Goal: Transaction & Acquisition: Purchase product/service

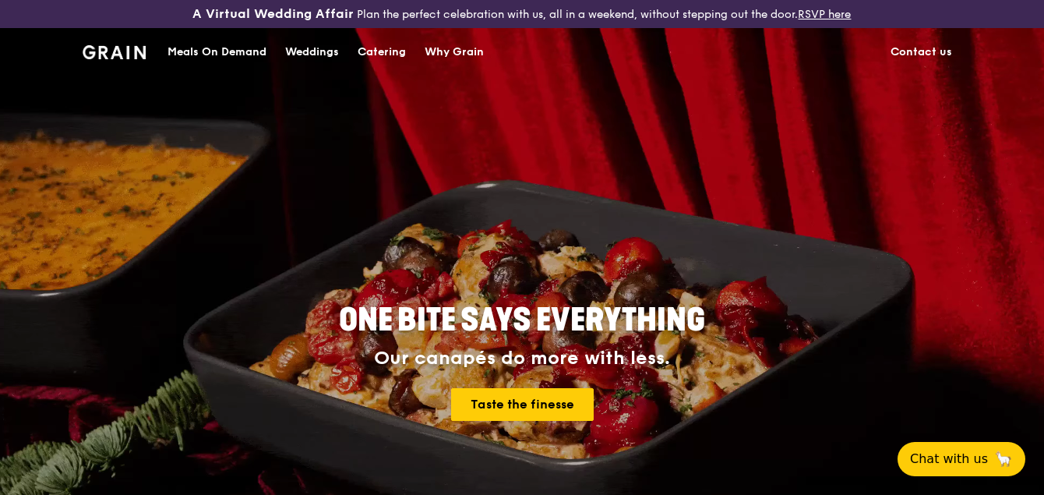
click at [197, 51] on div "Meals On Demand" at bounding box center [217, 52] width 99 height 47
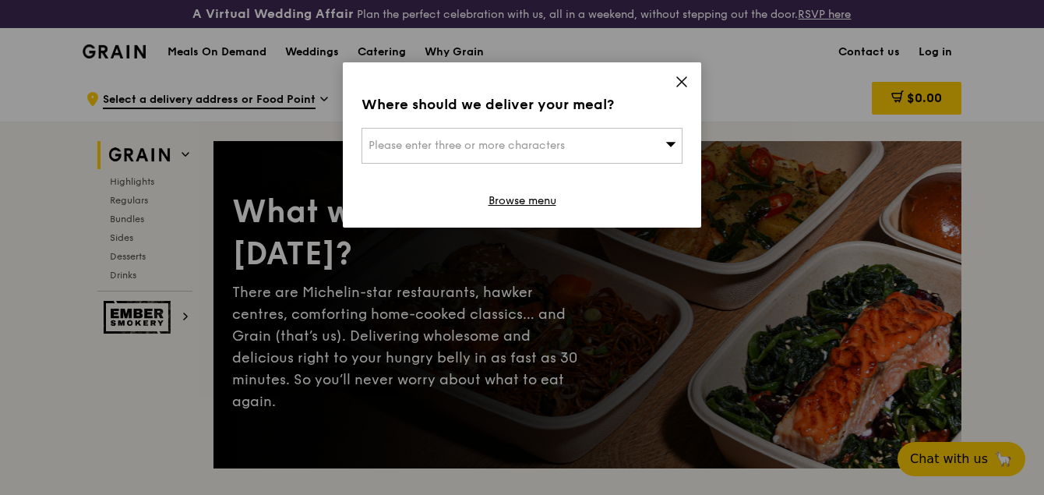
click at [541, 143] on span "Please enter three or more characters" at bounding box center [467, 145] width 196 height 13
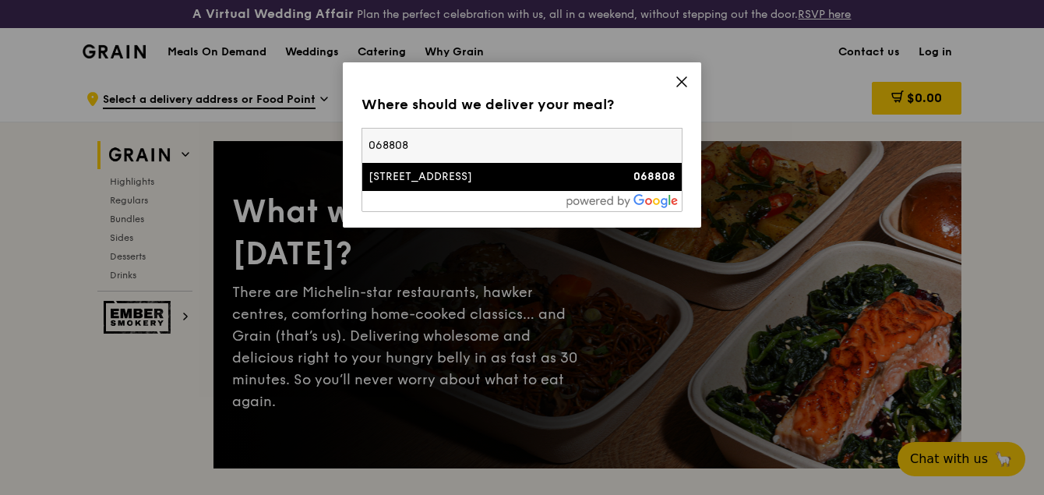
type input "068808"
click at [542, 175] on div "[STREET_ADDRESS]" at bounding box center [484, 177] width 231 height 16
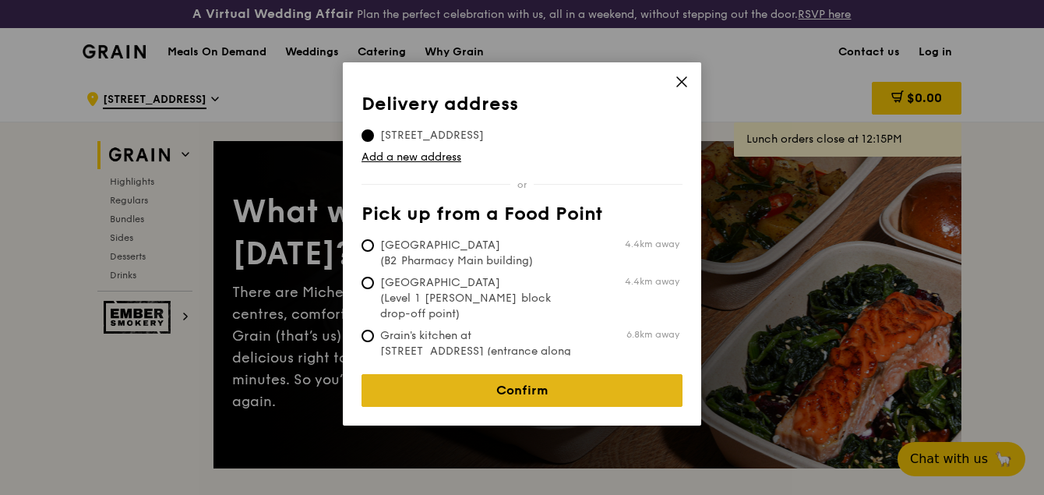
click at [514, 380] on link "Confirm" at bounding box center [522, 390] width 321 height 33
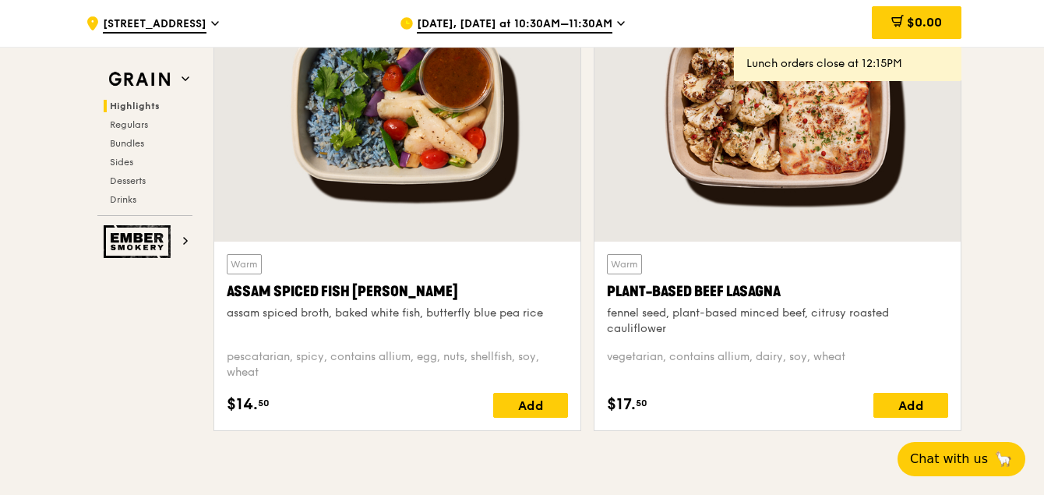
scroll to position [629, 0]
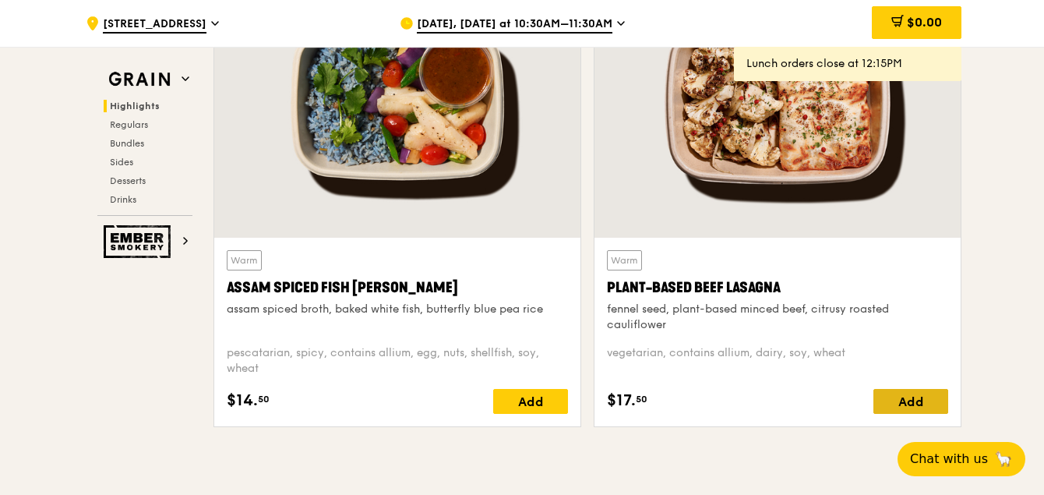
click at [918, 401] on div "Add" at bounding box center [910, 401] width 75 height 25
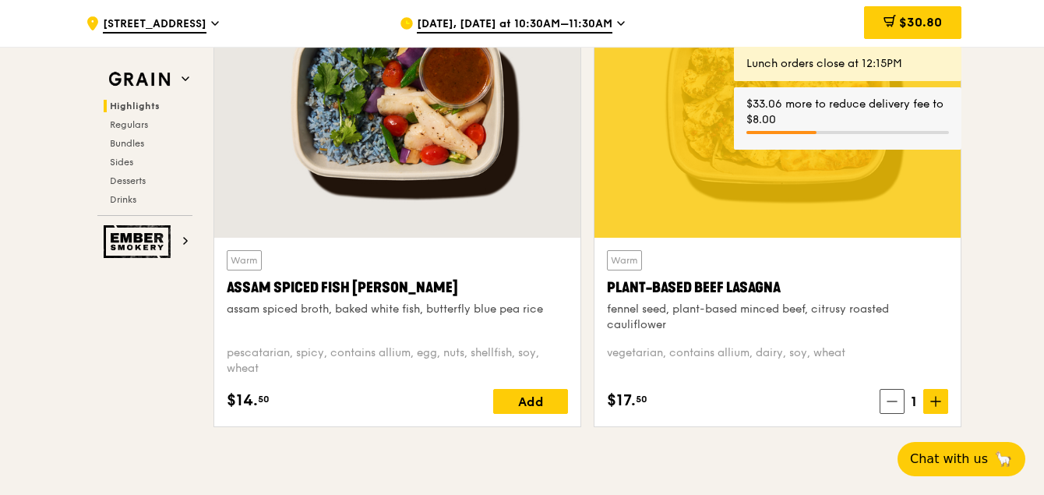
click at [526, 394] on div "Add" at bounding box center [530, 401] width 75 height 25
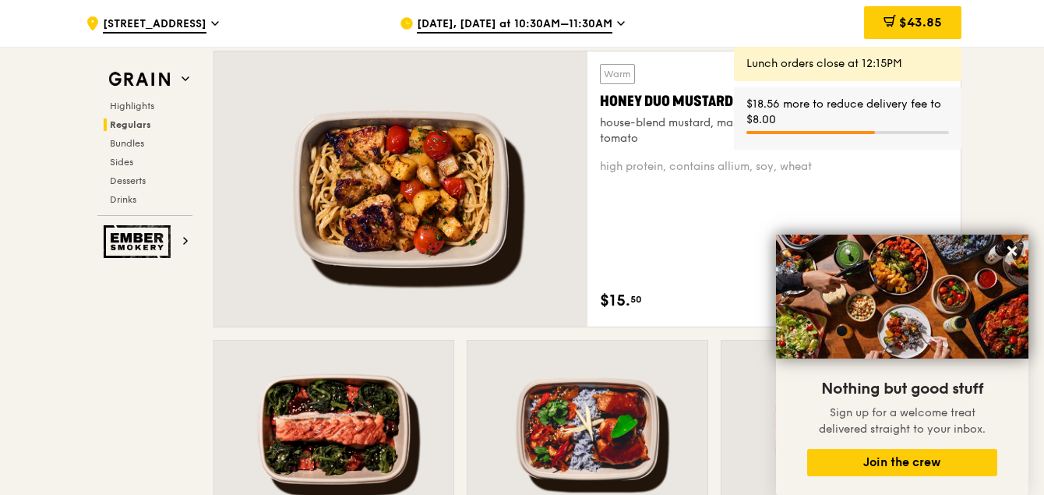
scroll to position [1149, 0]
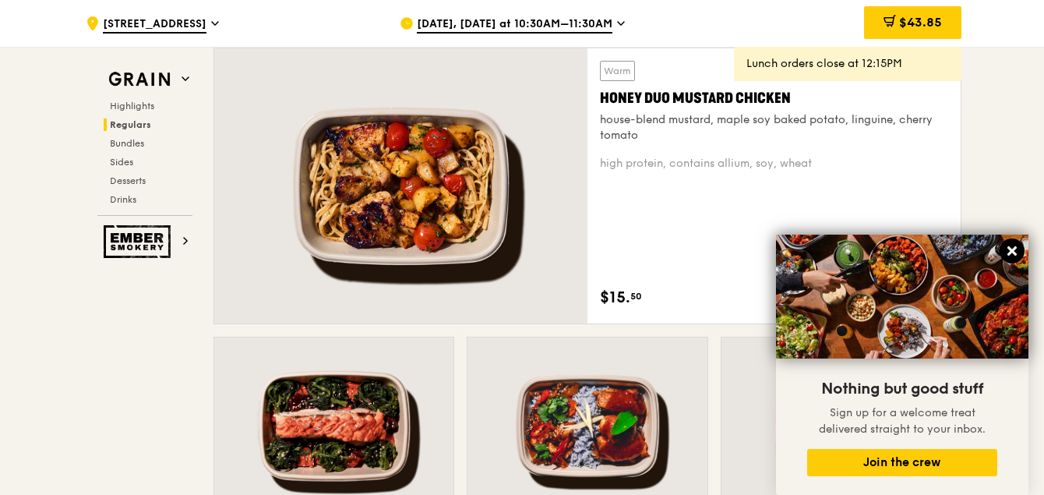
click at [1011, 249] on icon at bounding box center [1011, 250] width 9 height 9
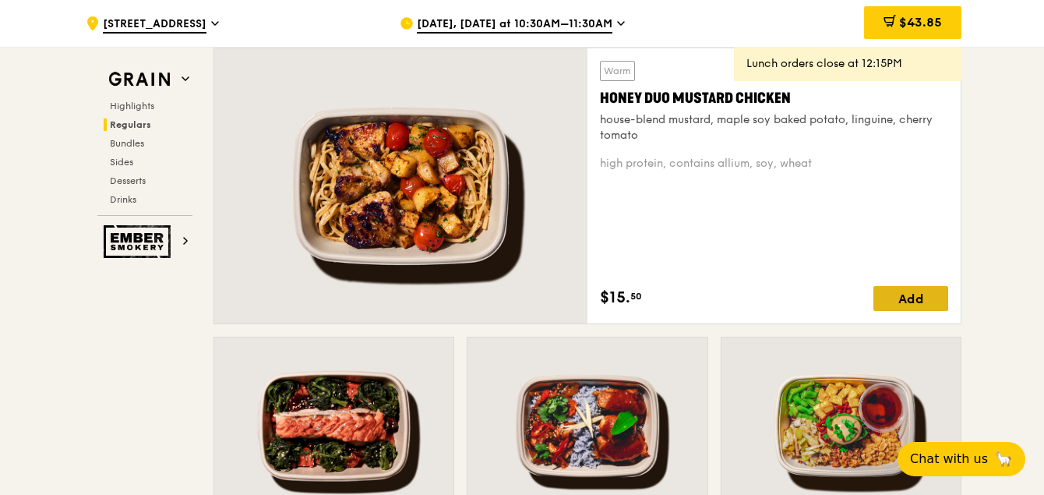
click at [904, 292] on div "Add" at bounding box center [910, 298] width 75 height 25
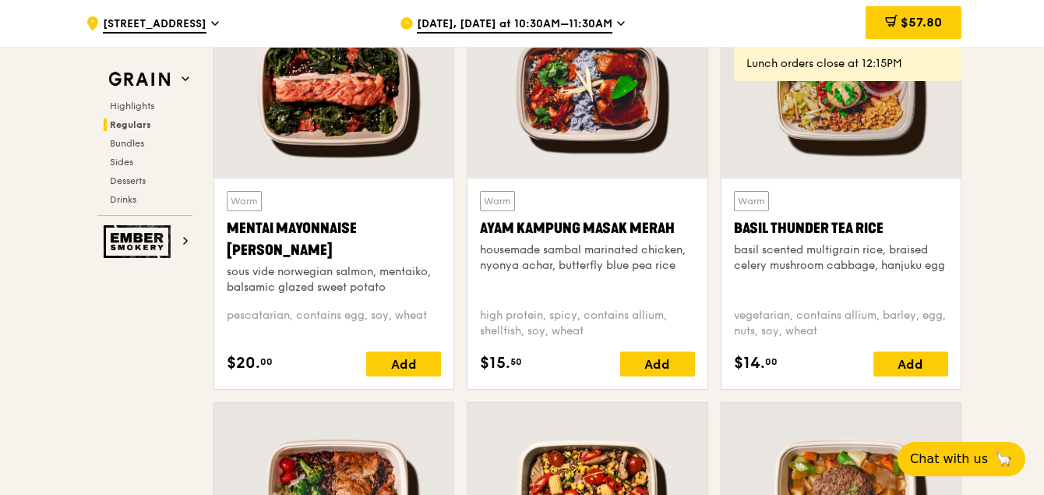
scroll to position [1473, 0]
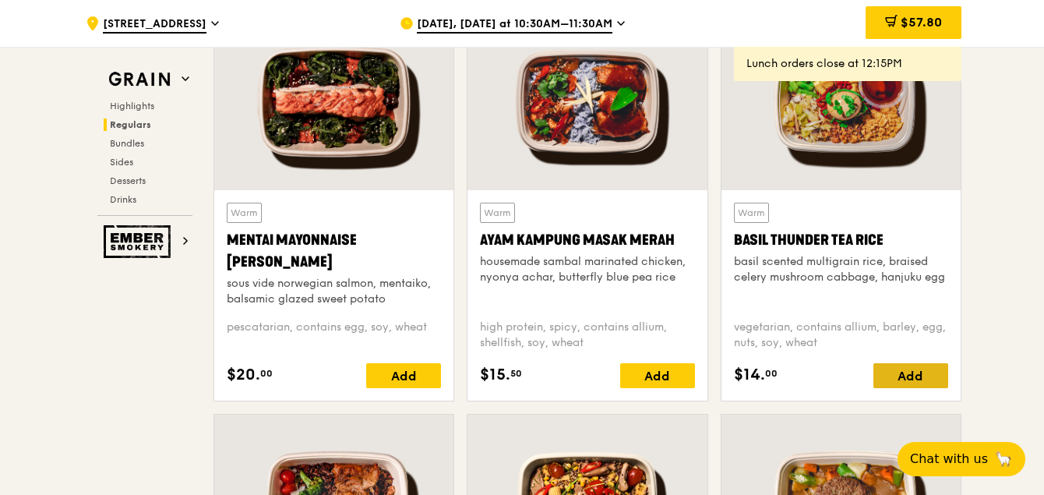
click at [896, 368] on div "Add" at bounding box center [910, 375] width 75 height 25
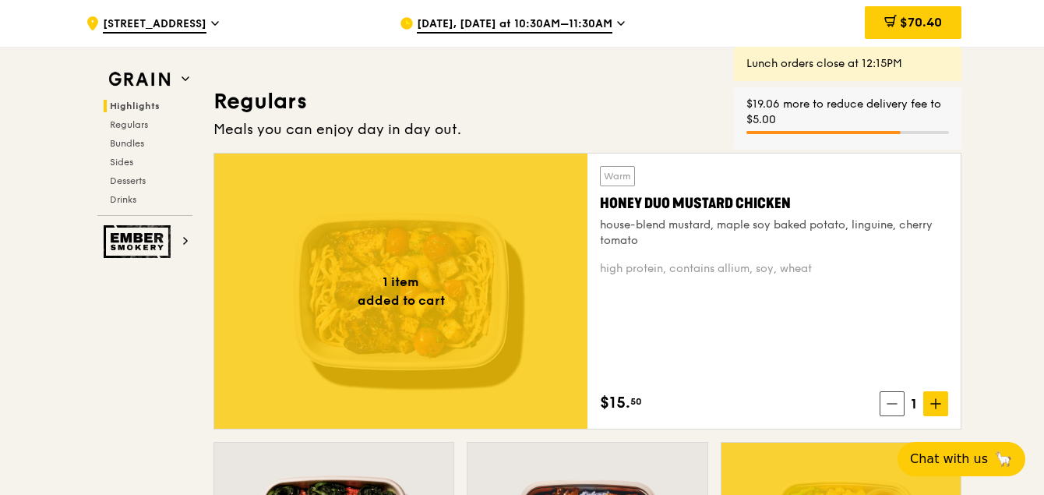
scroll to position [1041, 0]
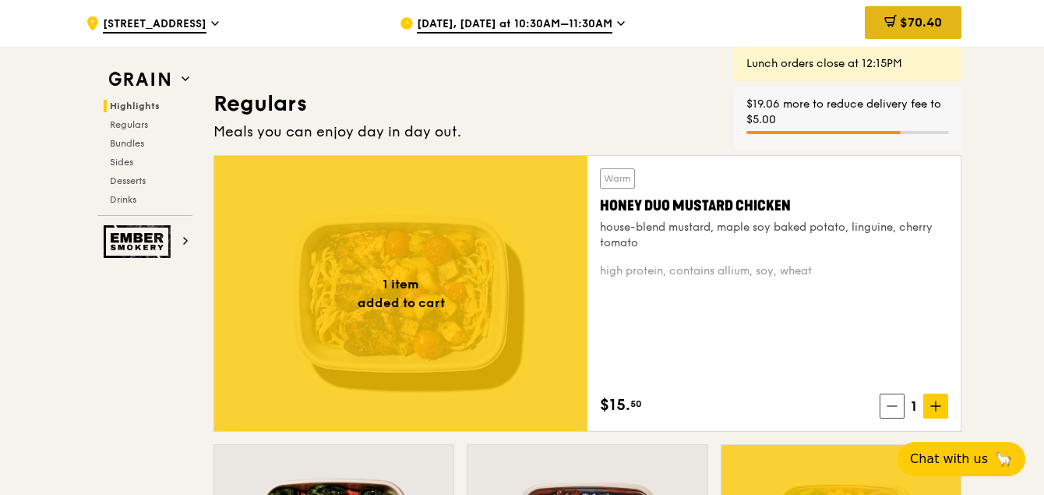
click at [909, 23] on span "$70.40" at bounding box center [921, 22] width 42 height 15
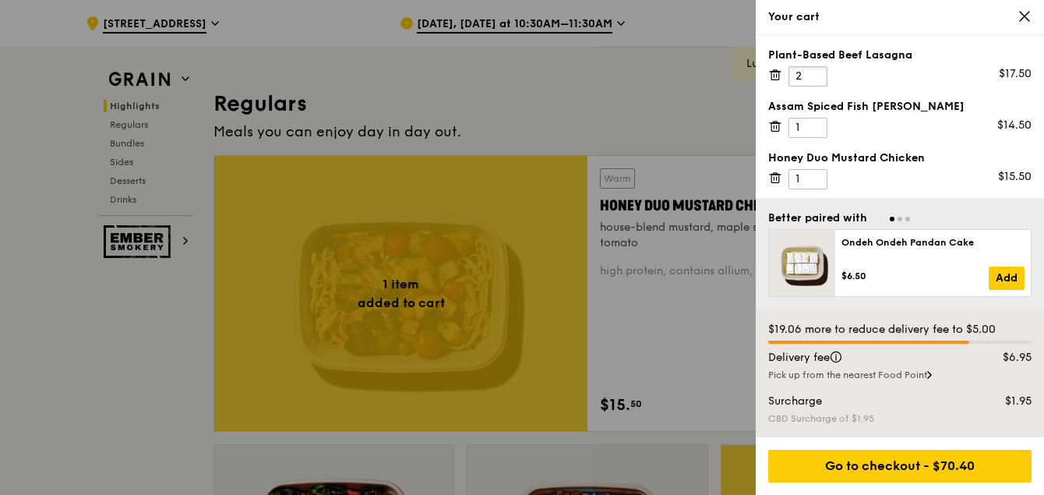
click at [817, 72] on input "2" at bounding box center [808, 76] width 39 height 20
type input "3"
click at [817, 72] on input "3" at bounding box center [808, 76] width 39 height 20
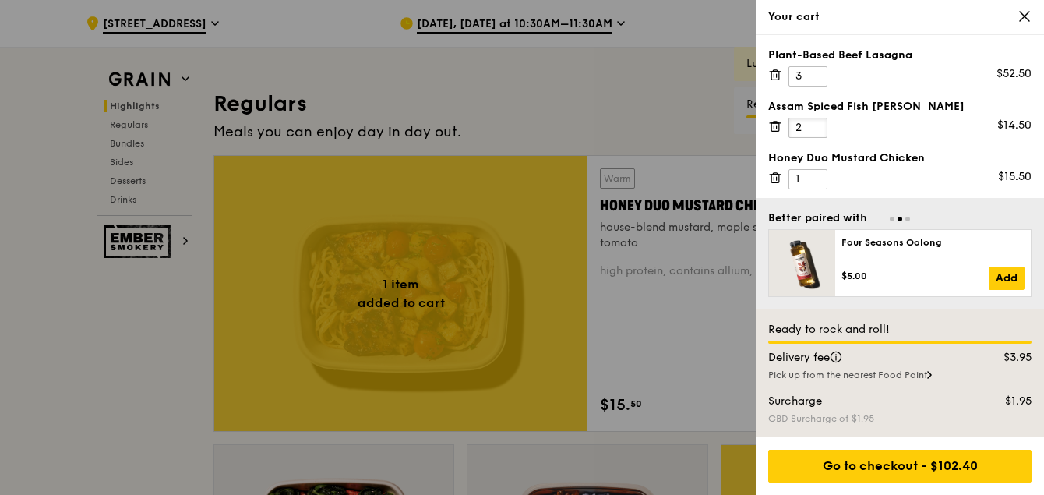
click at [816, 123] on input "2" at bounding box center [808, 128] width 39 height 20
click at [816, 123] on input "3" at bounding box center [808, 128] width 39 height 20
type input "4"
click at [816, 123] on input "4" at bounding box center [808, 128] width 39 height 20
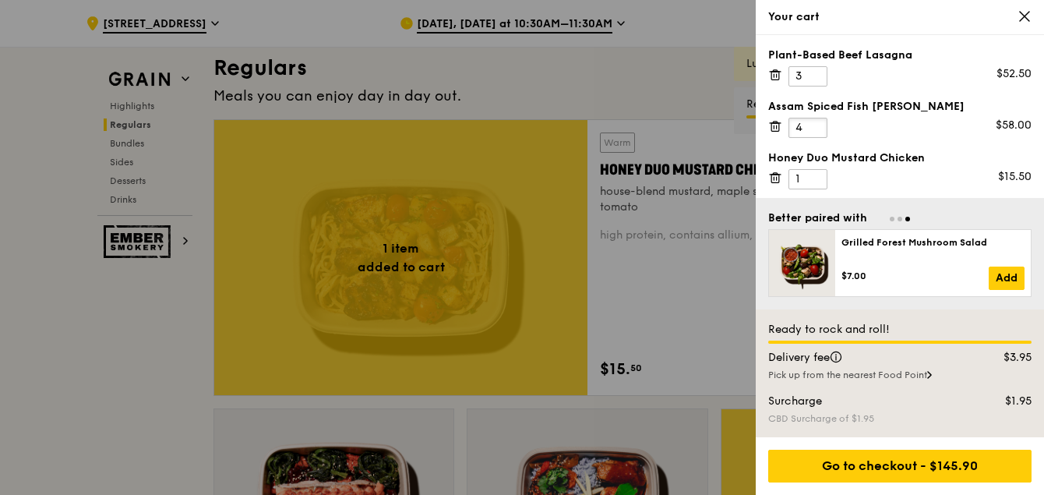
scroll to position [1078, 0]
click at [801, 180] on input "1" at bounding box center [808, 179] width 39 height 20
type input "5"
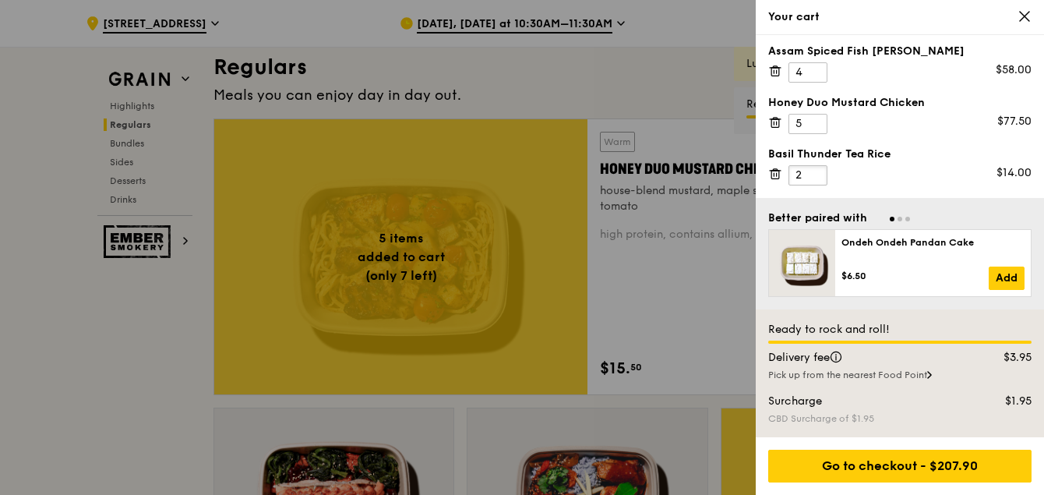
click at [816, 171] on input "2" at bounding box center [808, 175] width 39 height 20
click at [816, 171] on input "3" at bounding box center [808, 175] width 39 height 20
click at [816, 171] on input "4" at bounding box center [808, 175] width 39 height 20
type input "5"
click at [816, 171] on input "5" at bounding box center [808, 175] width 39 height 20
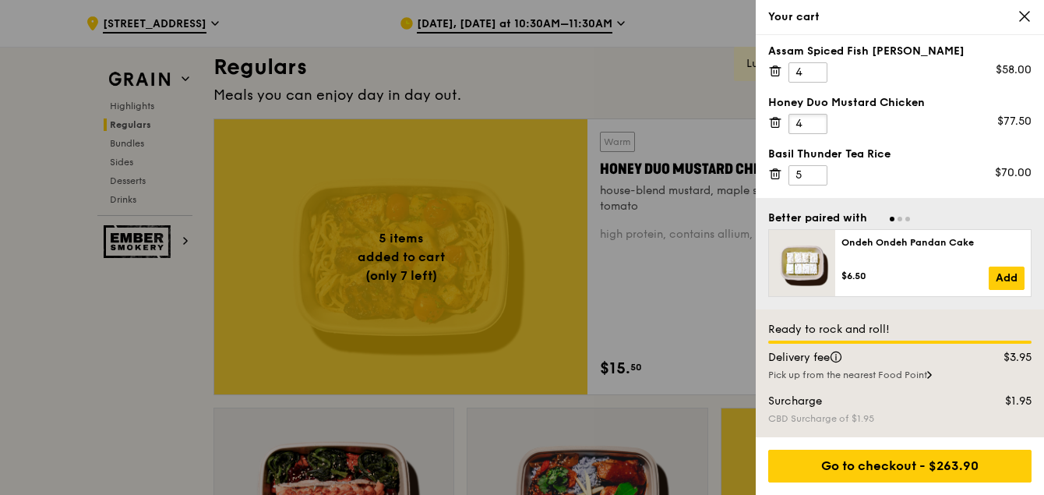
click at [813, 128] on input "4" at bounding box center [808, 124] width 39 height 20
type input "5"
click at [813, 117] on input "5" at bounding box center [808, 124] width 39 height 20
type input "5"
click at [816, 68] on input "5" at bounding box center [808, 72] width 39 height 20
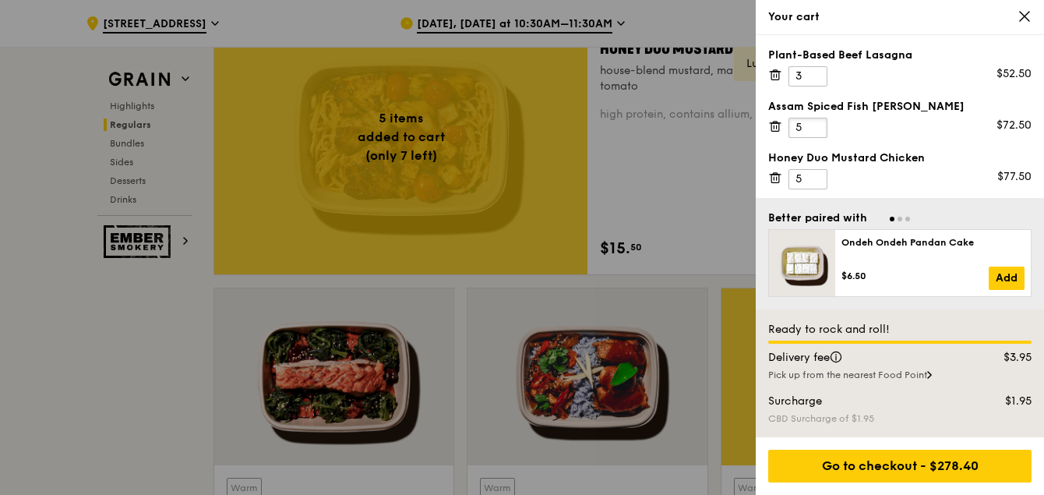
scroll to position [1241, 0]
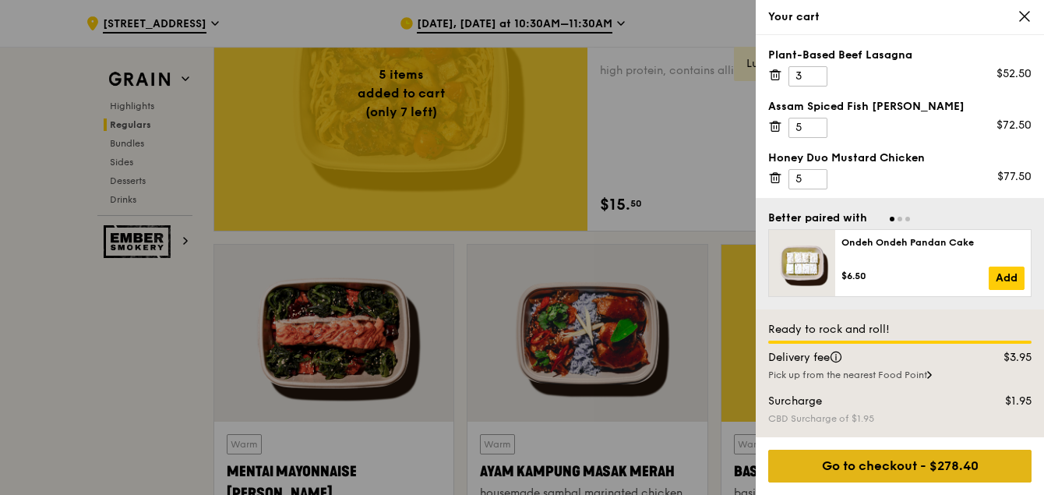
click at [885, 468] on div "Go to checkout - $278.40" at bounding box center [899, 466] width 263 height 33
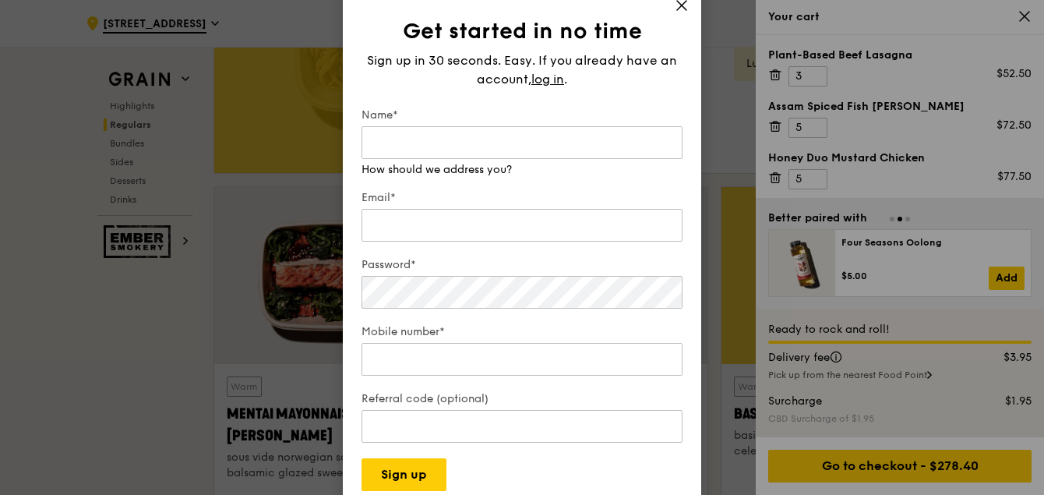
scroll to position [1329, 0]
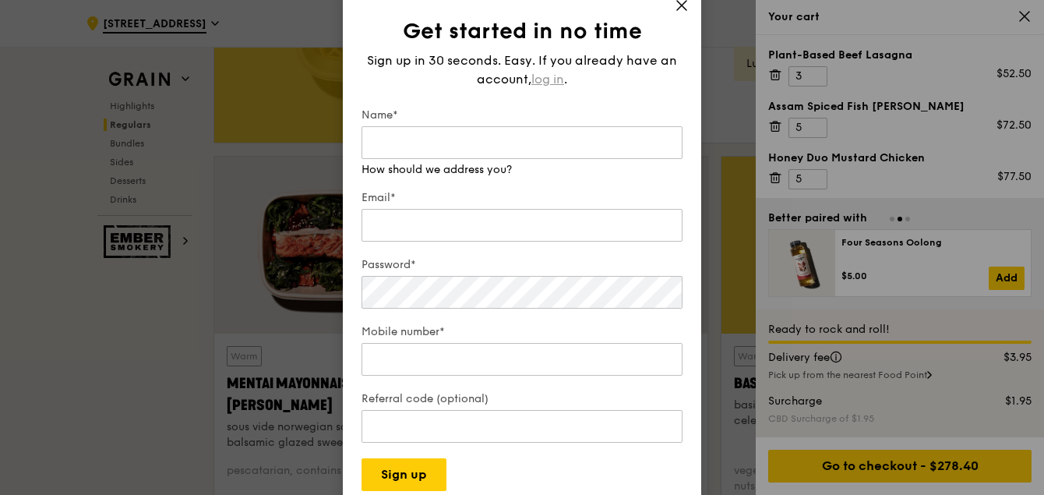
click at [540, 84] on span "log in" at bounding box center [547, 79] width 33 height 19
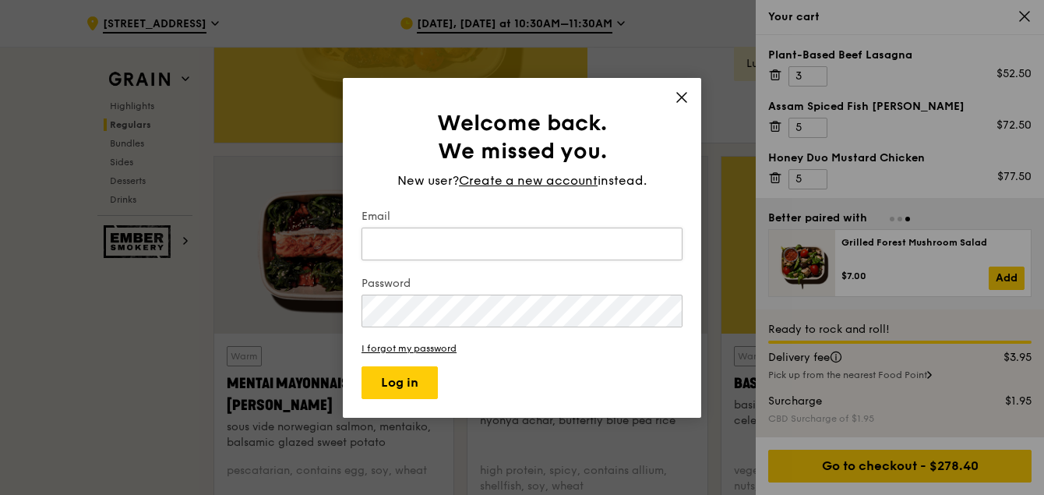
click at [482, 231] on input "Email" at bounding box center [522, 244] width 321 height 33
click at [404, 252] on input "Email" at bounding box center [522, 244] width 321 height 33
type input "m"
type input "l"
type input "ni"
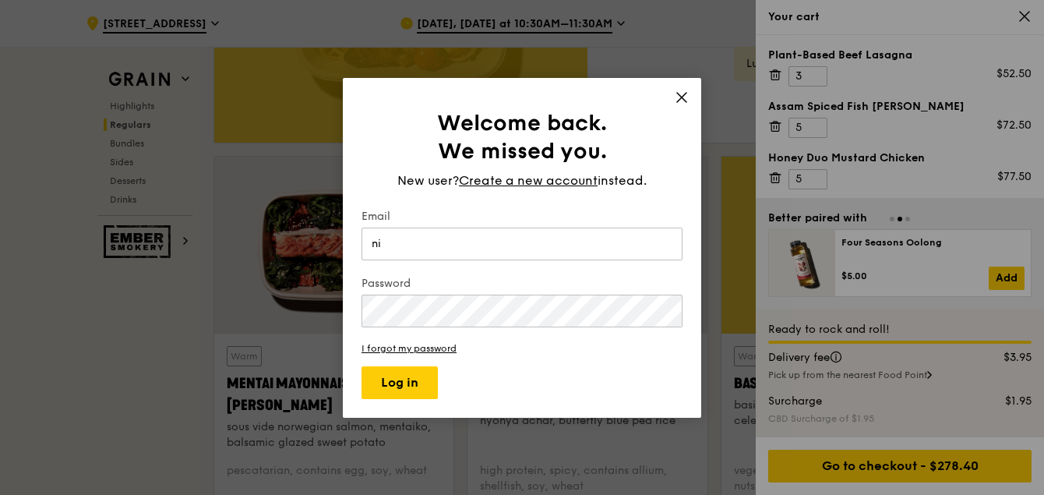
click at [679, 95] on icon at bounding box center [682, 97] width 14 height 14
